Goal: Task Accomplishment & Management: Use online tool/utility

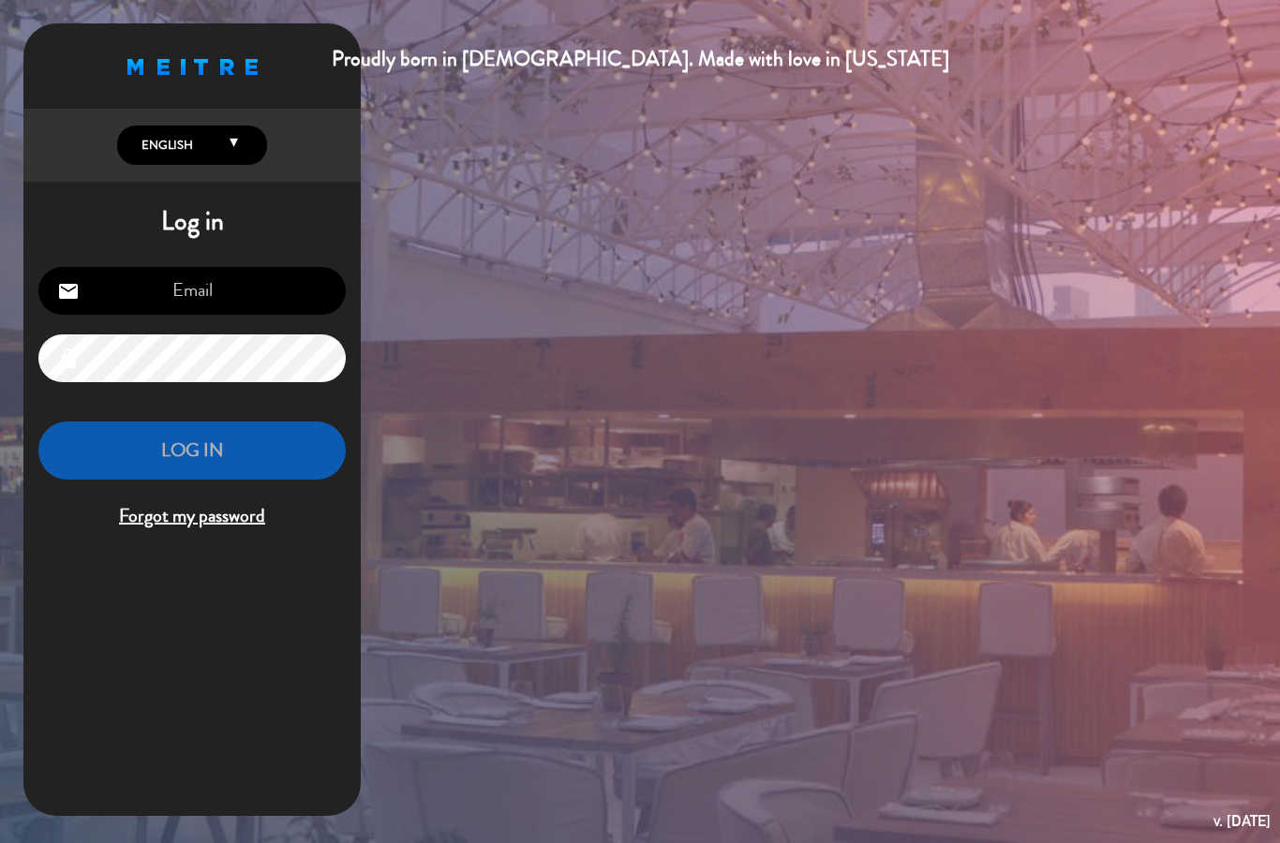
click at [126, 313] on input "email" at bounding box center [191, 291] width 307 height 48
type input "[EMAIL_ADDRESS][DOMAIN_NAME]"
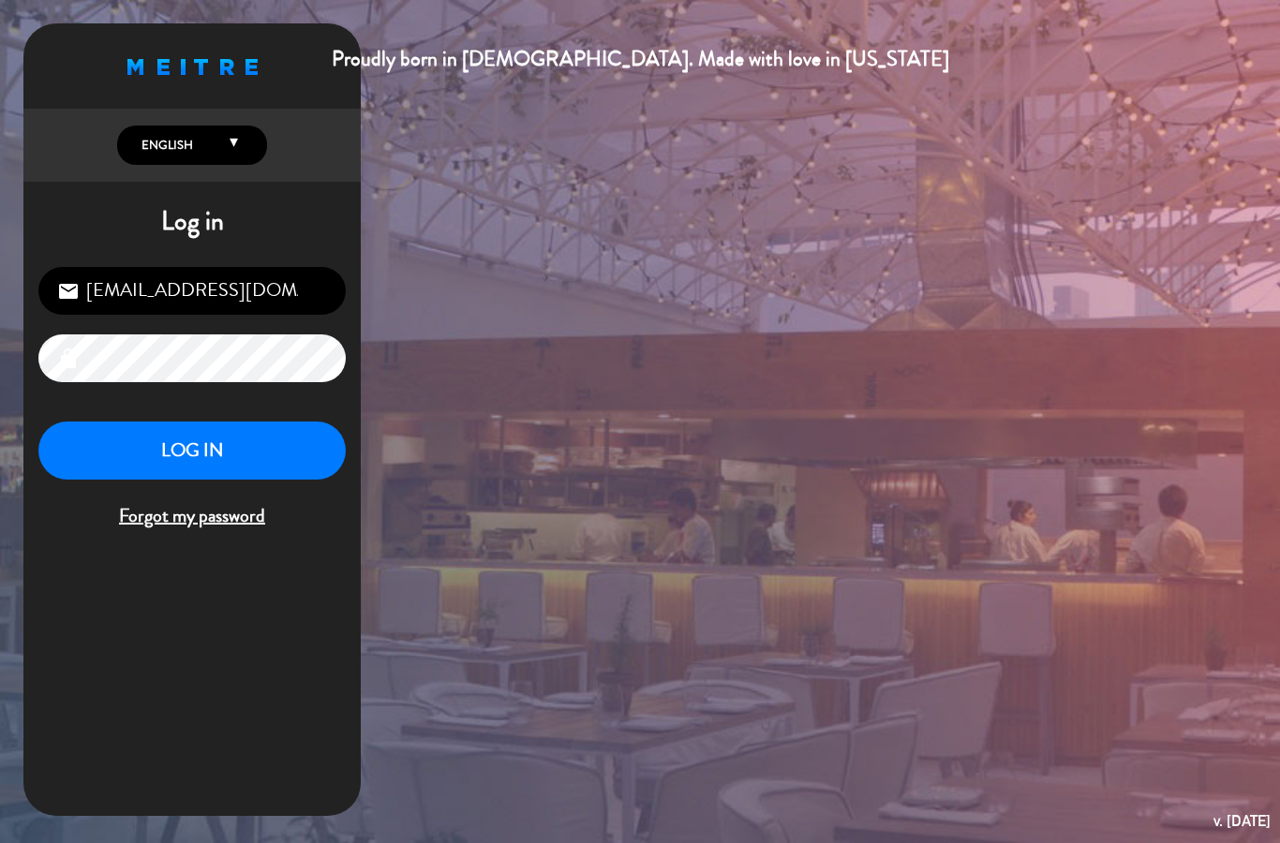
click at [176, 443] on button "LOG IN" at bounding box center [191, 451] width 307 height 59
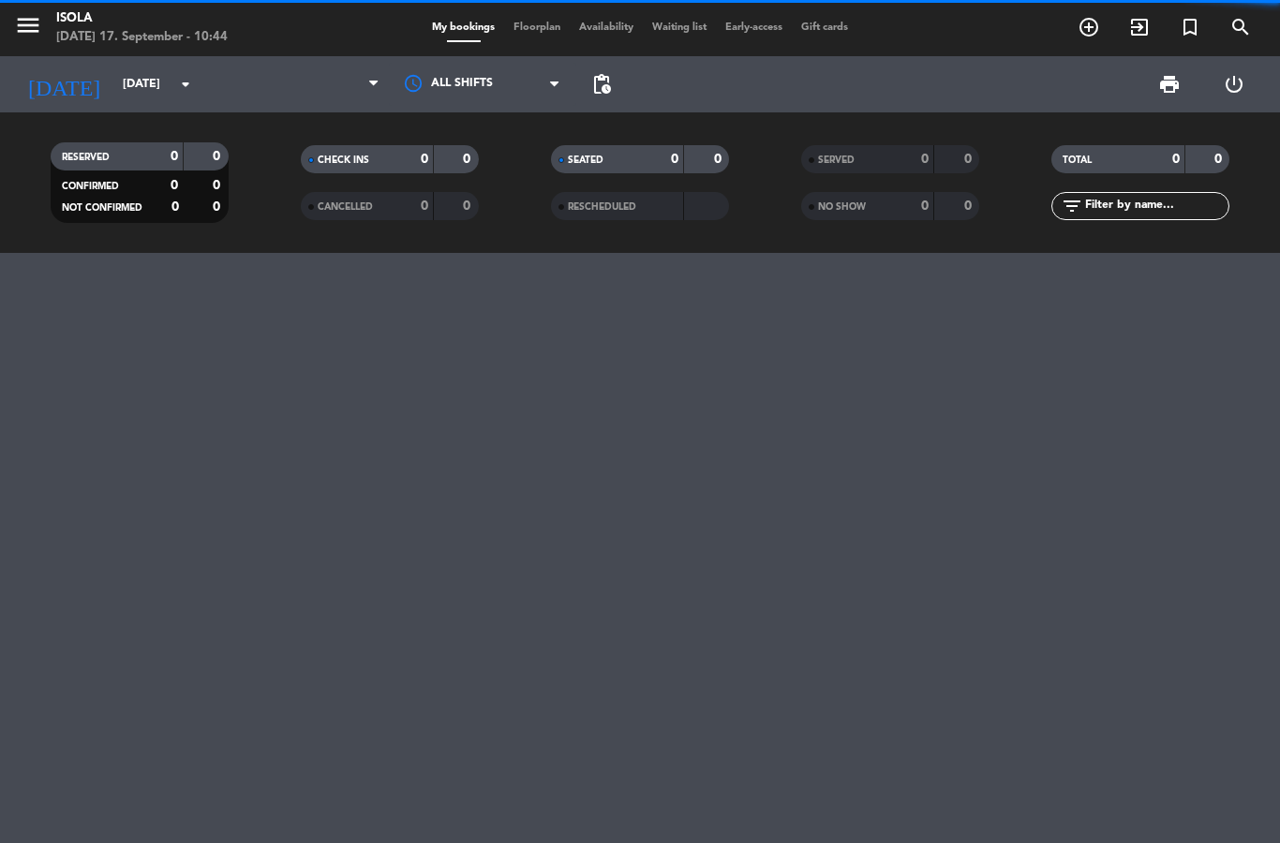
select select "lunch"
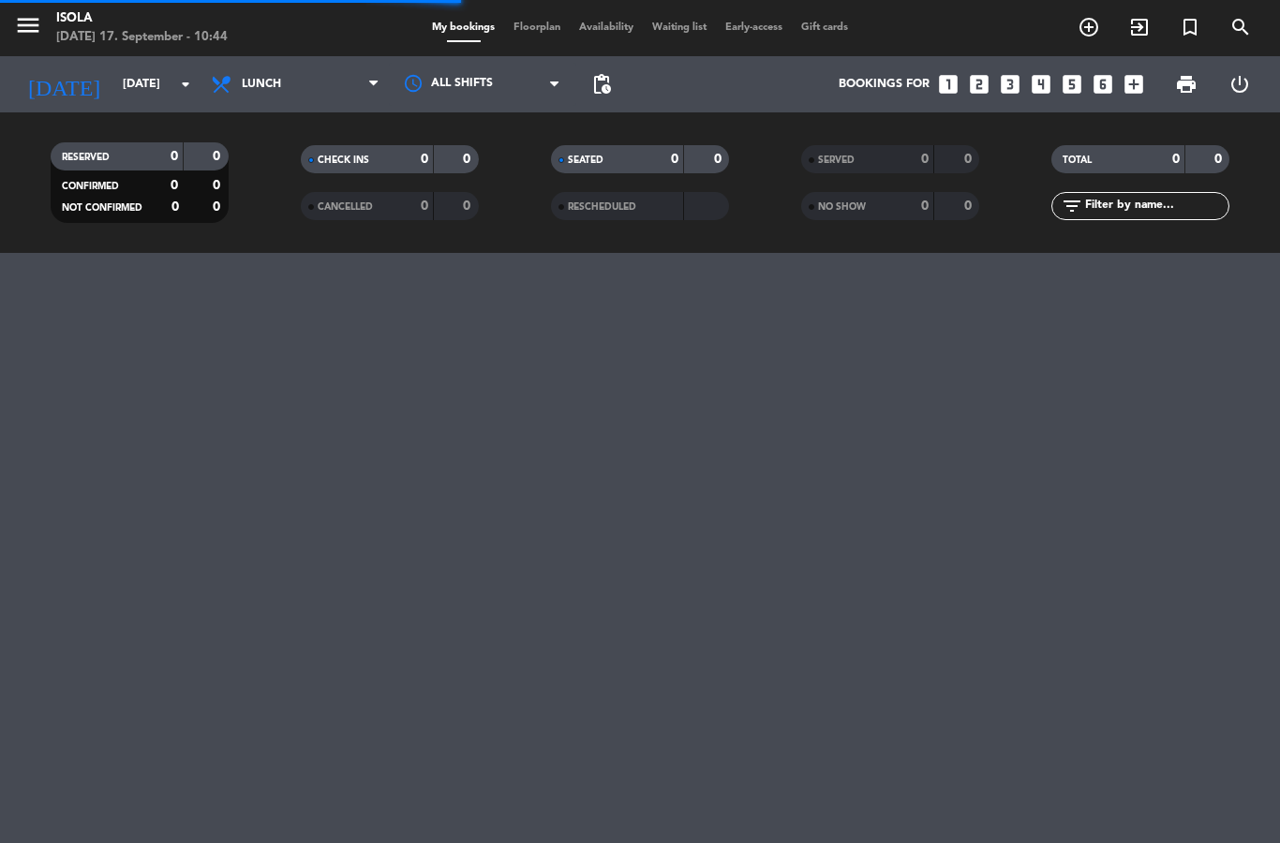
select select "lunch"
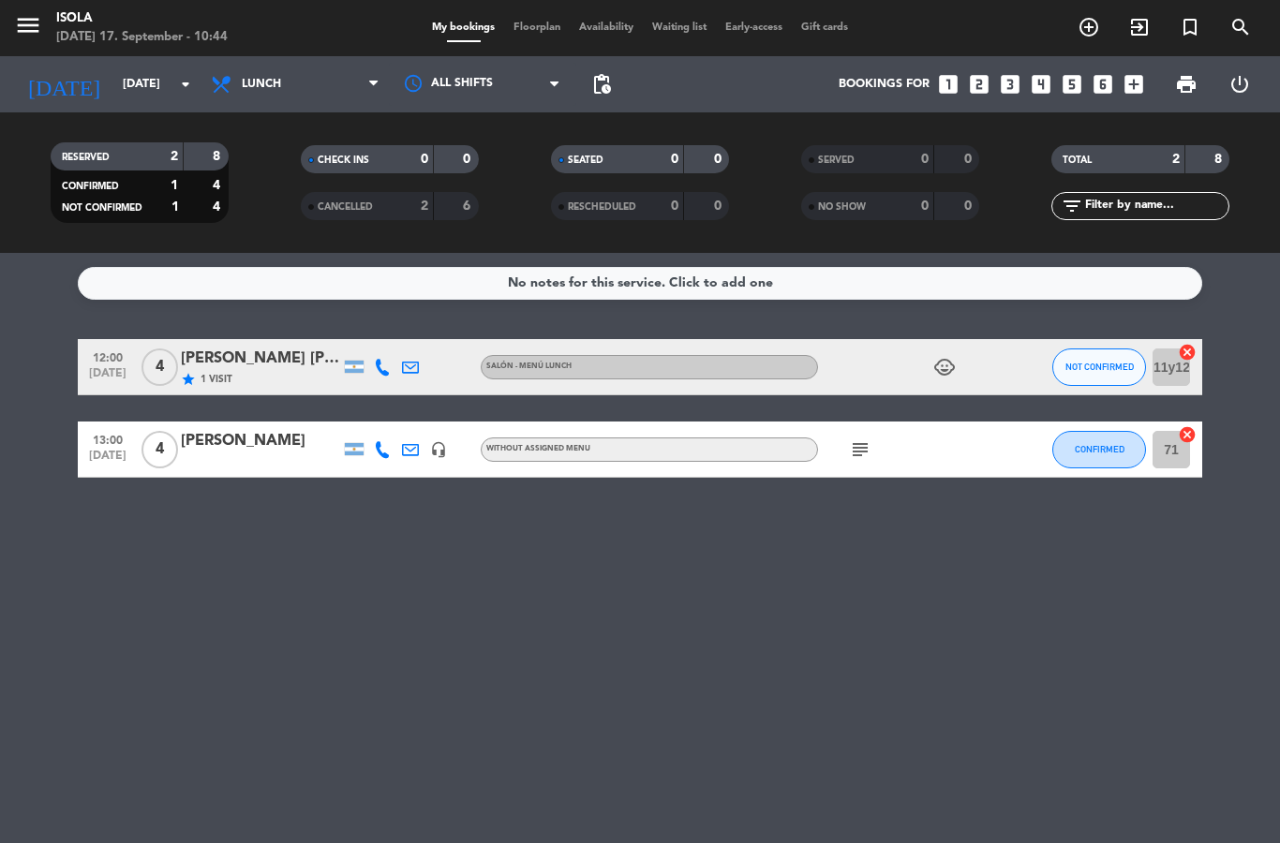
click at [512, 9] on div "menu Isola [DATE] 17. September - 10:44 My bookings Floorplan Availability Wait…" at bounding box center [640, 28] width 1280 height 56
click at [536, 33] on span "Floorplan" at bounding box center [537, 27] width 66 height 10
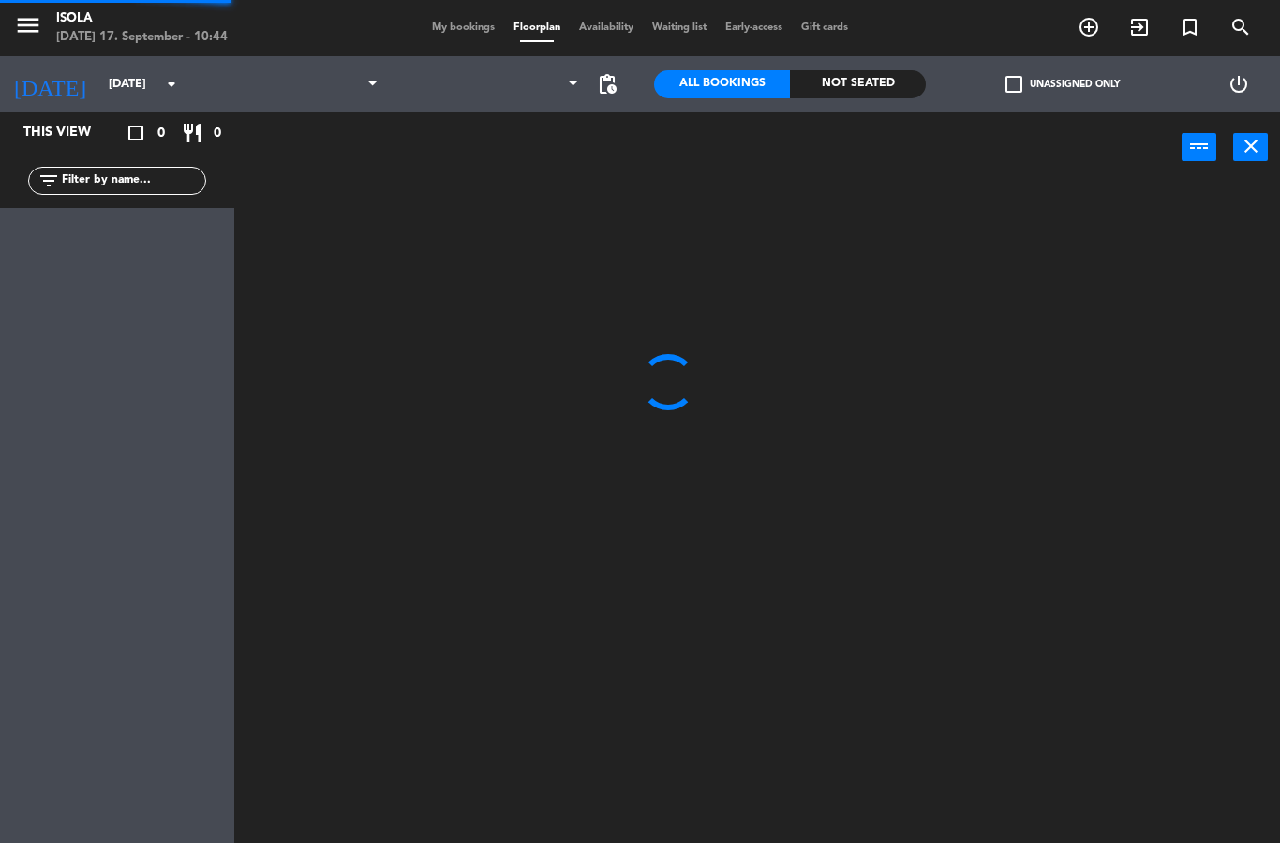
select select "lunch"
select select
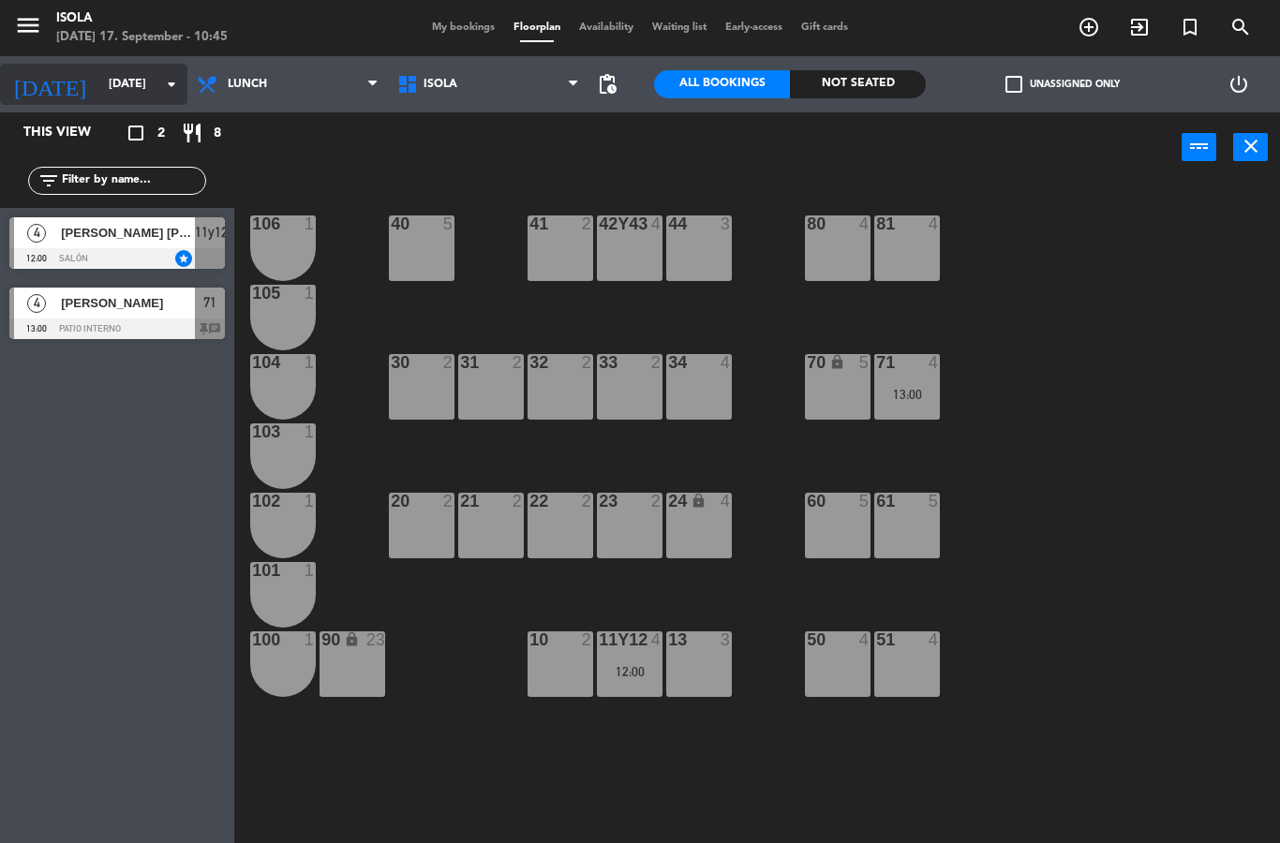
click at [99, 82] on input "[DATE]" at bounding box center [178, 84] width 158 height 32
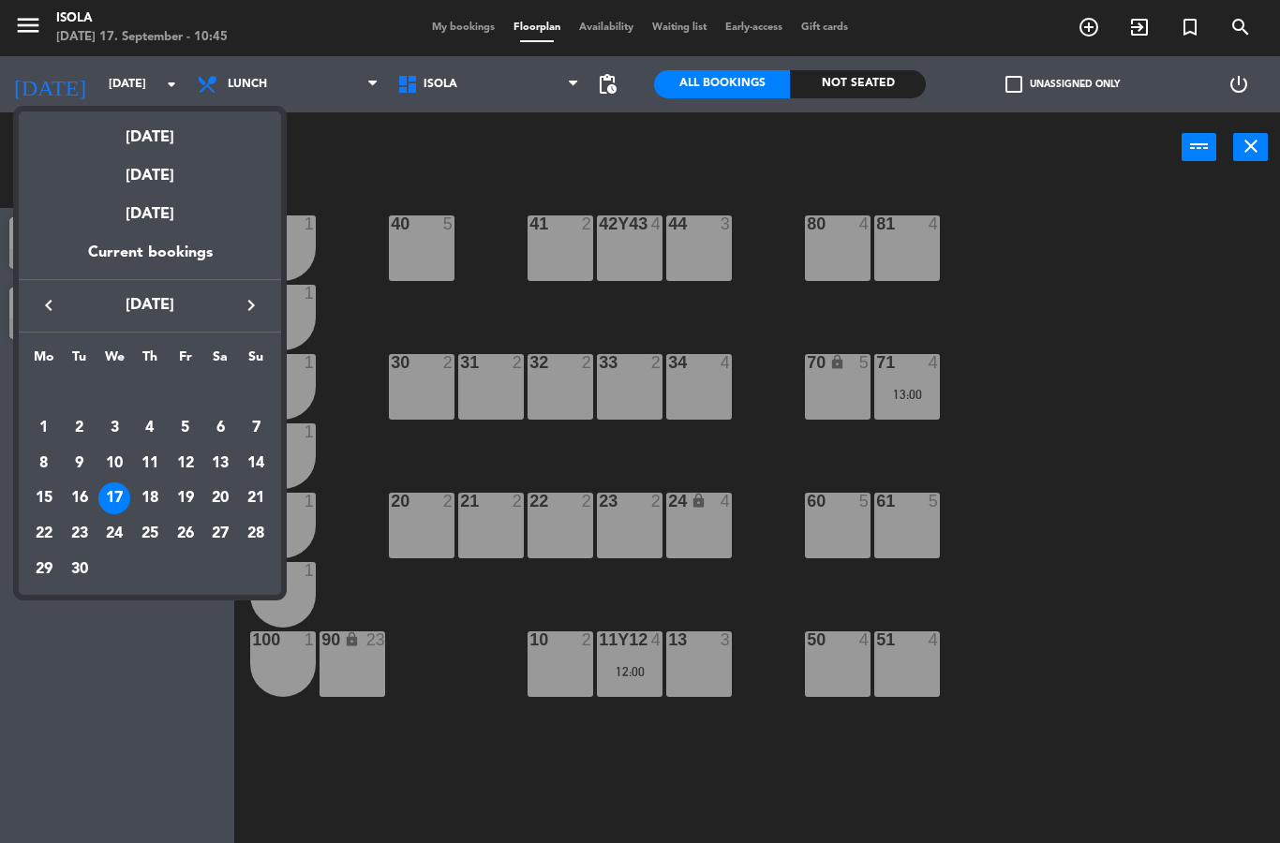
click at [224, 90] on div at bounding box center [640, 421] width 1280 height 843
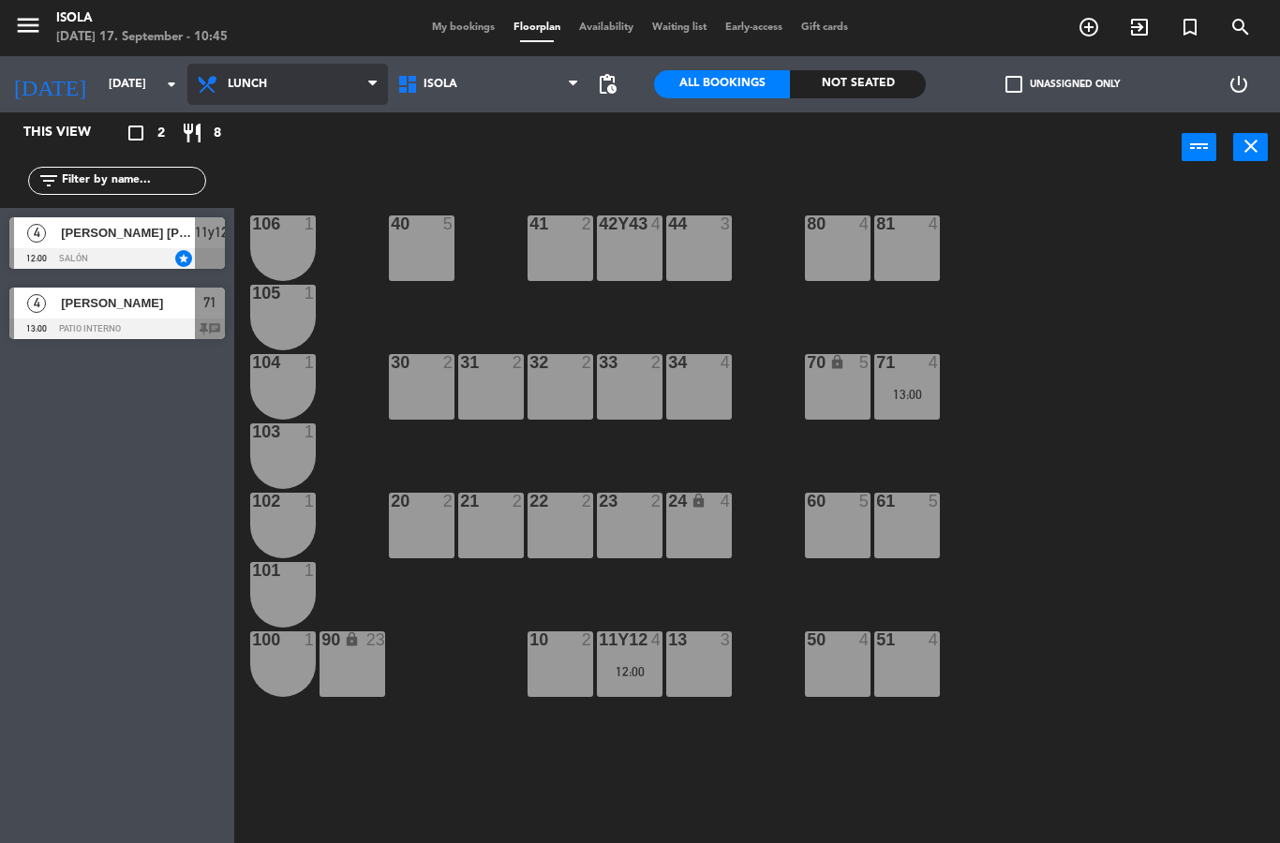
click at [244, 87] on select "Lunch Dinner" at bounding box center [287, 84] width 200 height 41
select select "dinner"
